Goal: Find specific page/section: Find specific page/section

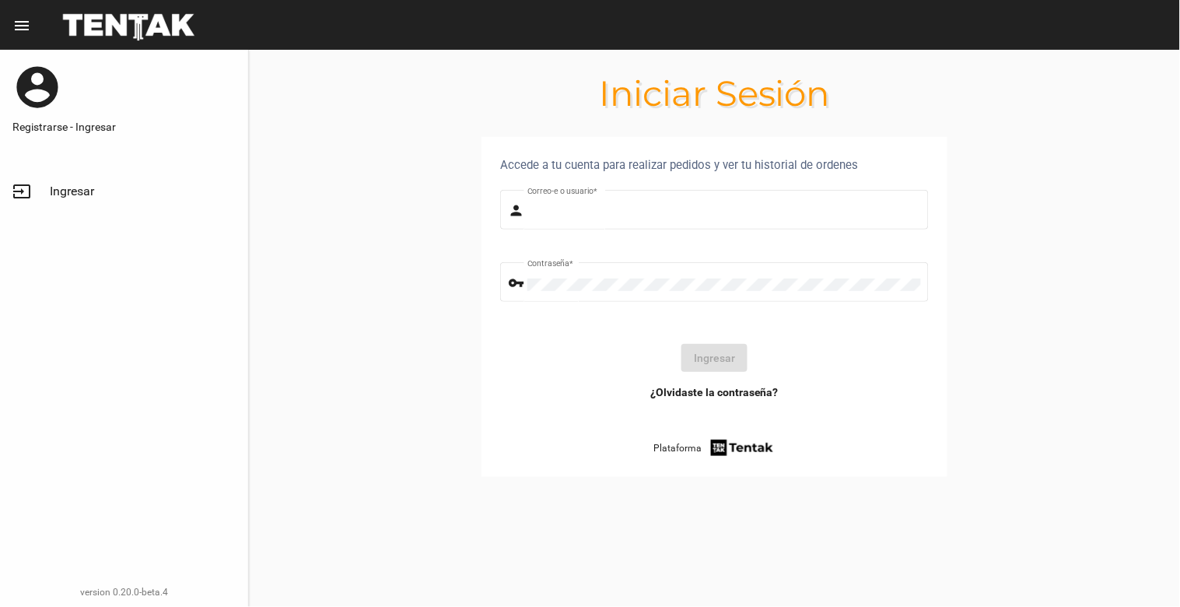
type input "[EMAIL_ADDRESS][DOMAIN_NAME]"
click at [719, 358] on button "Ingresar" at bounding box center [714, 358] width 66 height 28
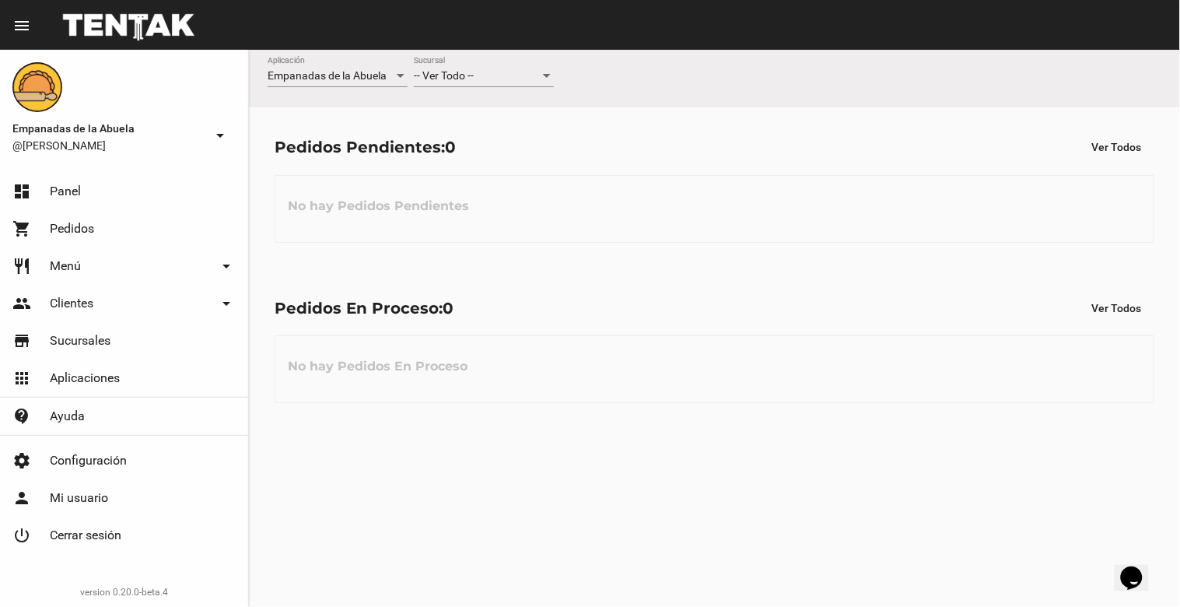
click at [467, 61] on div "-- Ver Todo -- Sucursal" at bounding box center [484, 72] width 140 height 30
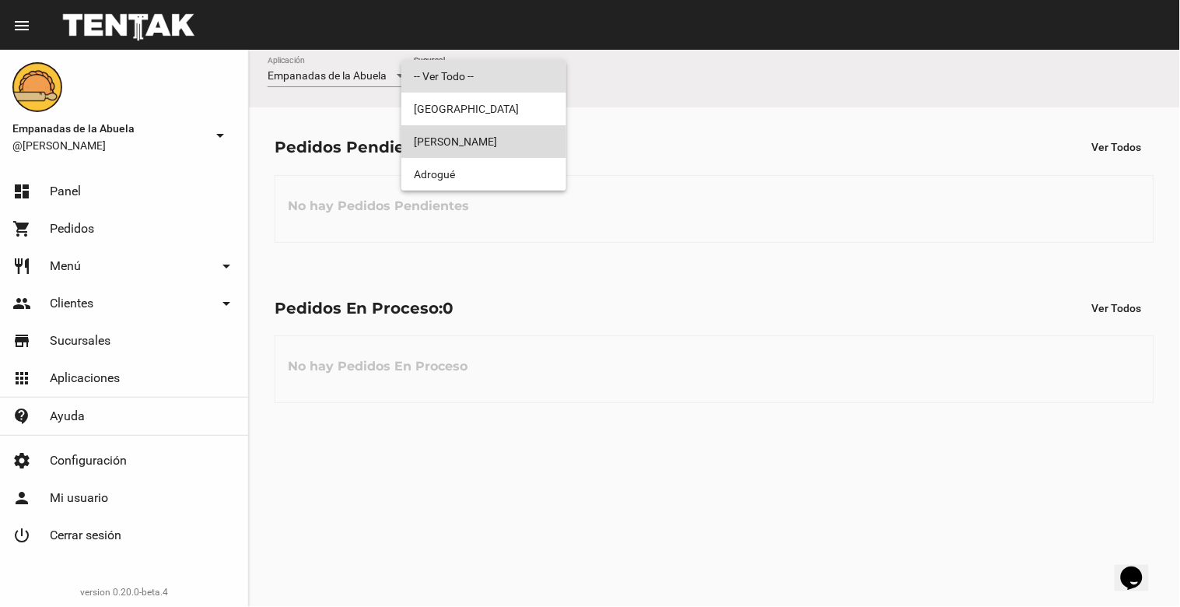
click at [459, 141] on span "[PERSON_NAME]" at bounding box center [484, 141] width 140 height 33
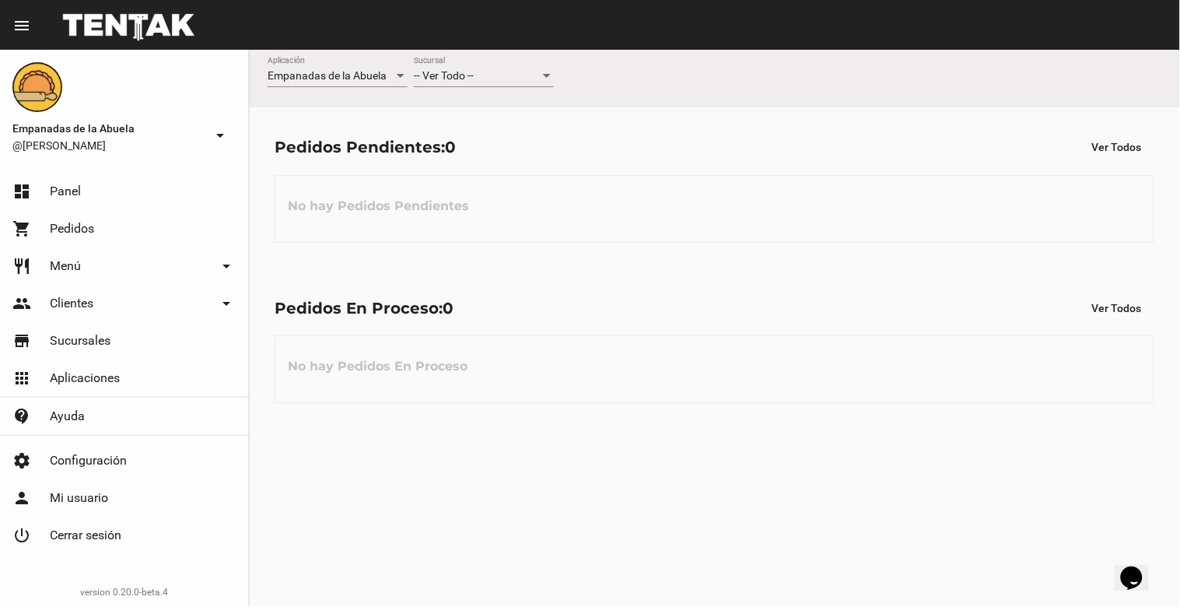
click at [501, 74] on div "-- Ver Todo --" at bounding box center [477, 76] width 126 height 12
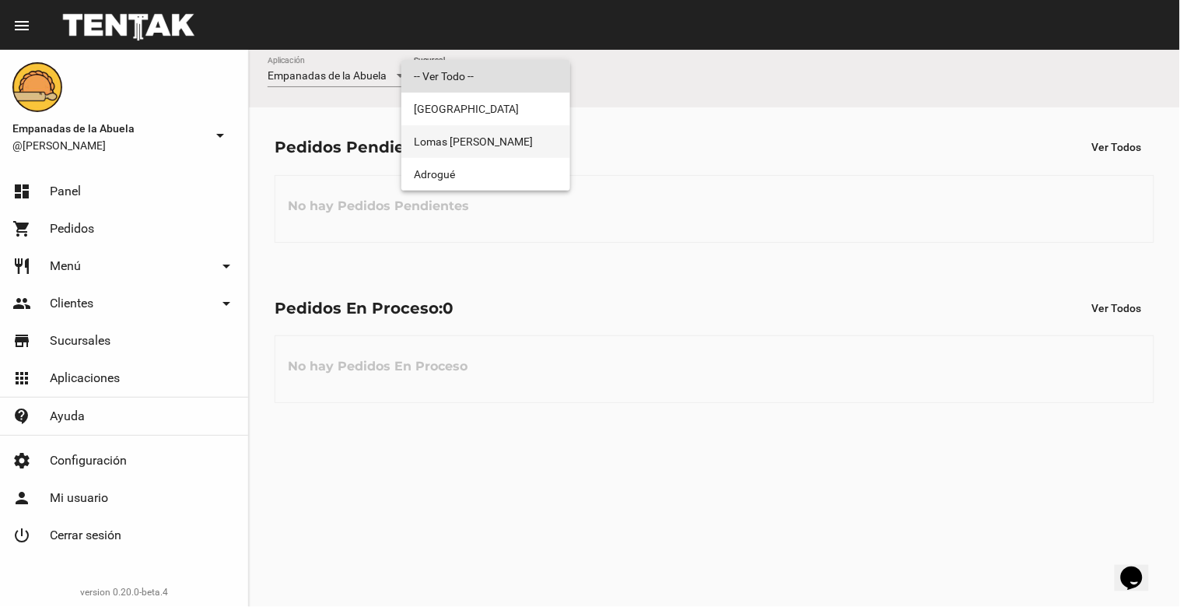
click at [527, 128] on span "Lomas [PERSON_NAME]" at bounding box center [486, 141] width 144 height 33
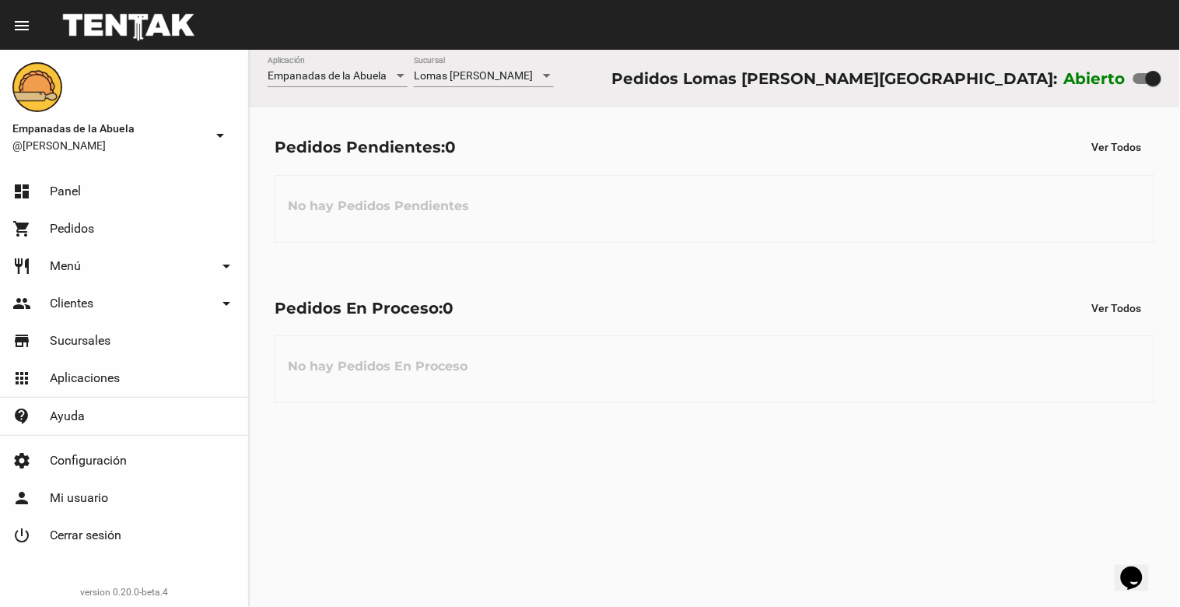
click at [1020, 418] on div "Pedidos En Proceso: 0 Ver Todos No hay Pedidos En Proceso" at bounding box center [714, 348] width 931 height 160
